Goal: Information Seeking & Learning: Learn about a topic

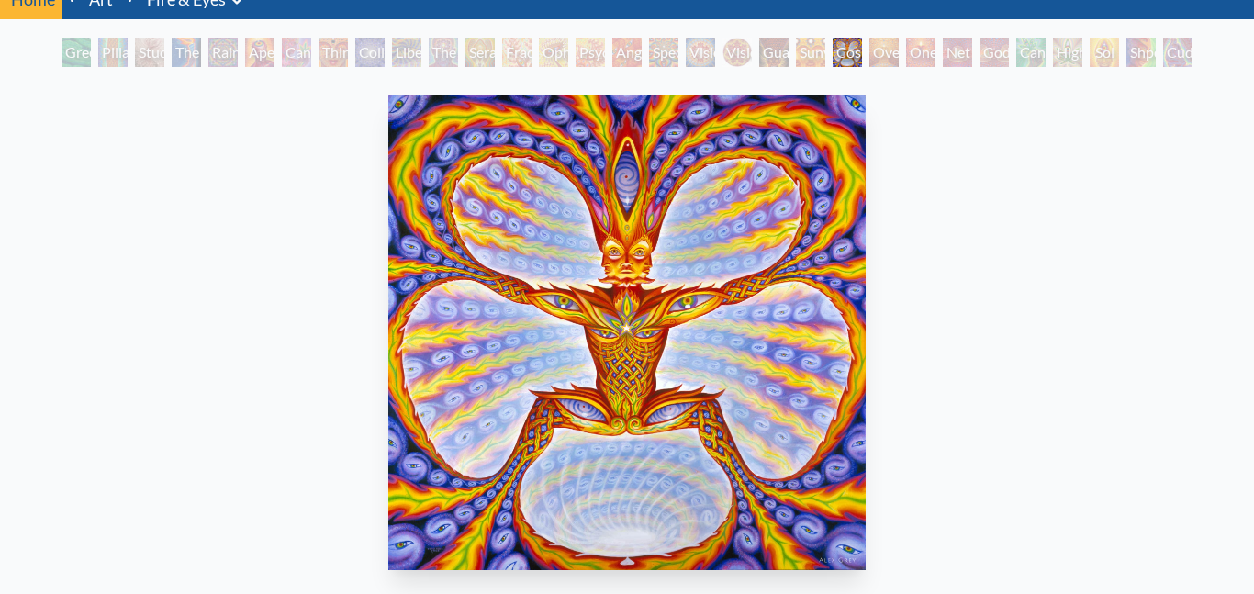
scroll to position [89, 0]
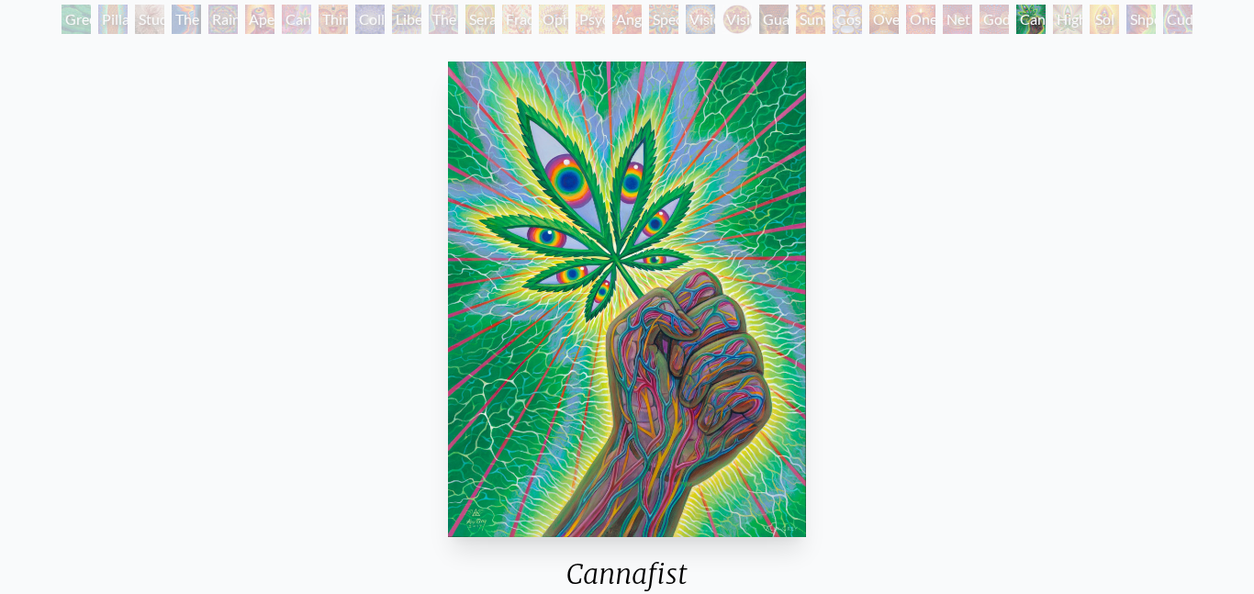
scroll to position [117, 0]
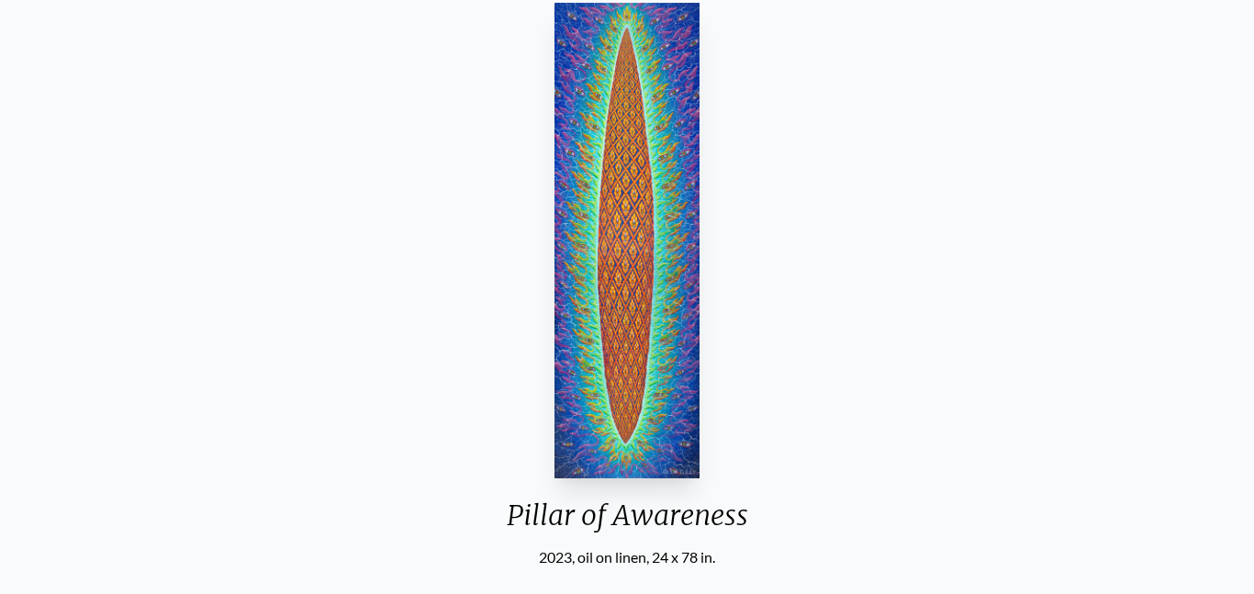
scroll to position [175, 0]
